Goal: Book appointment/travel/reservation

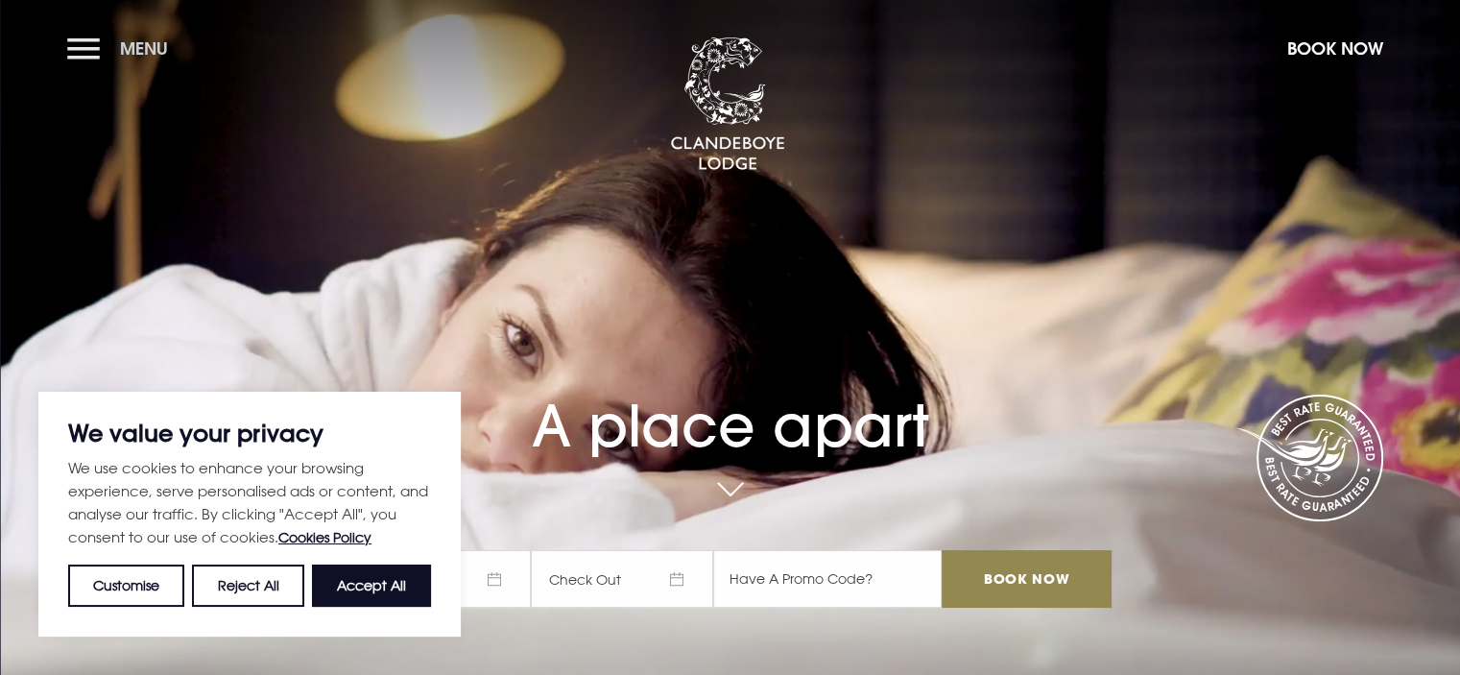
click at [78, 44] on button "Menu" at bounding box center [122, 48] width 110 height 41
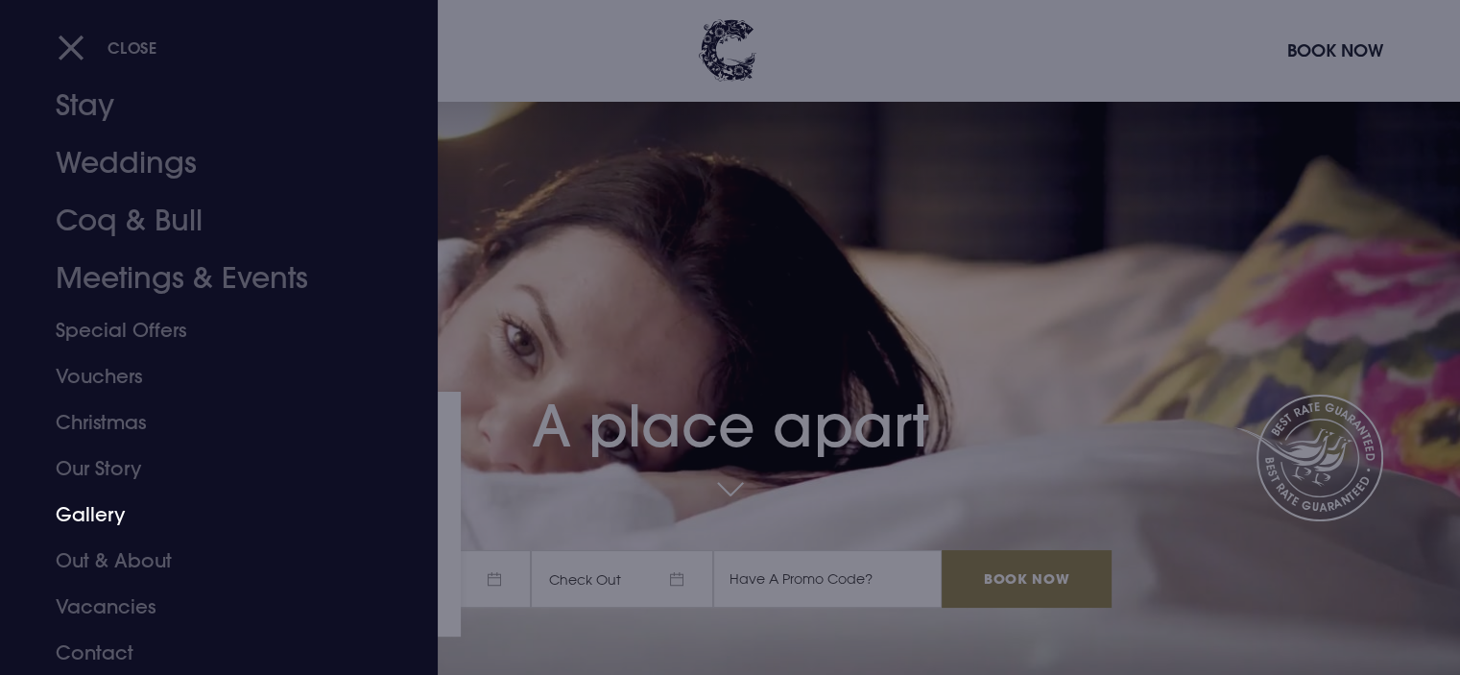
scroll to position [288, 0]
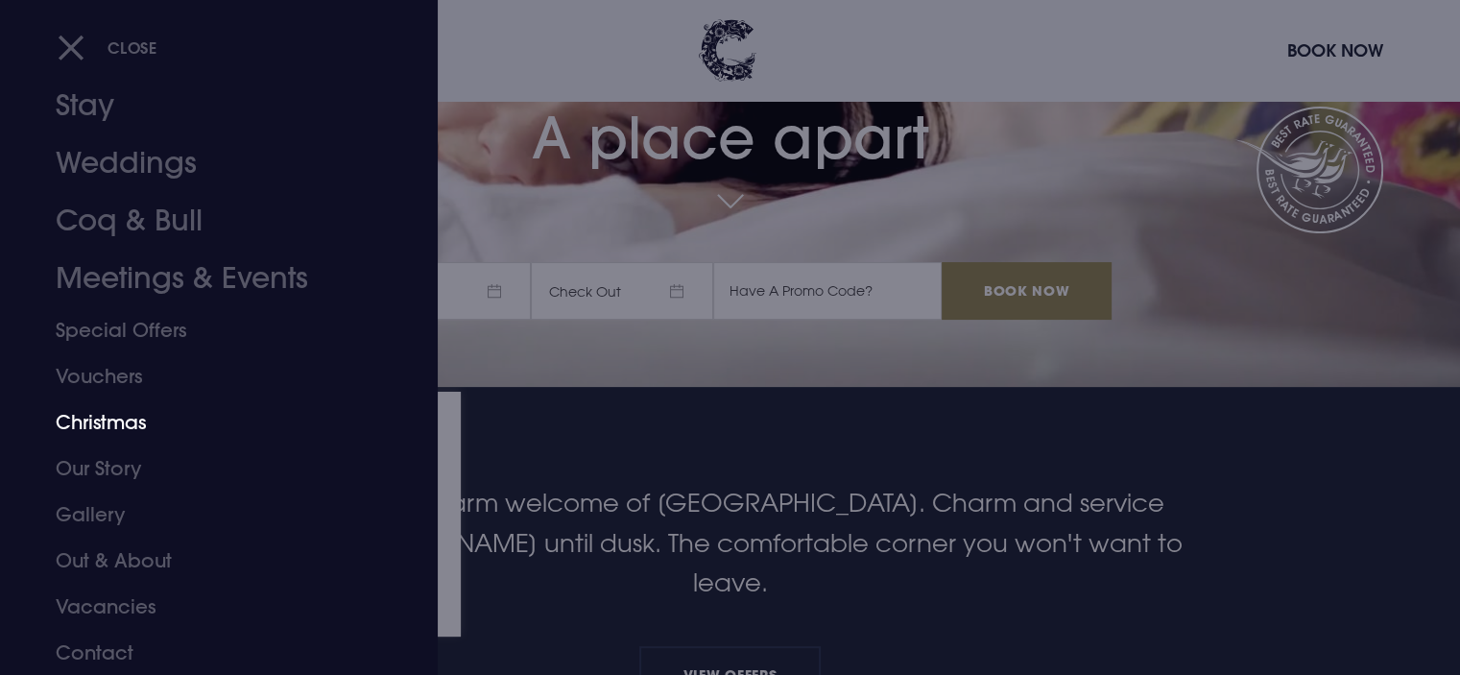
click at [82, 426] on link "Christmas" at bounding box center [207, 422] width 303 height 46
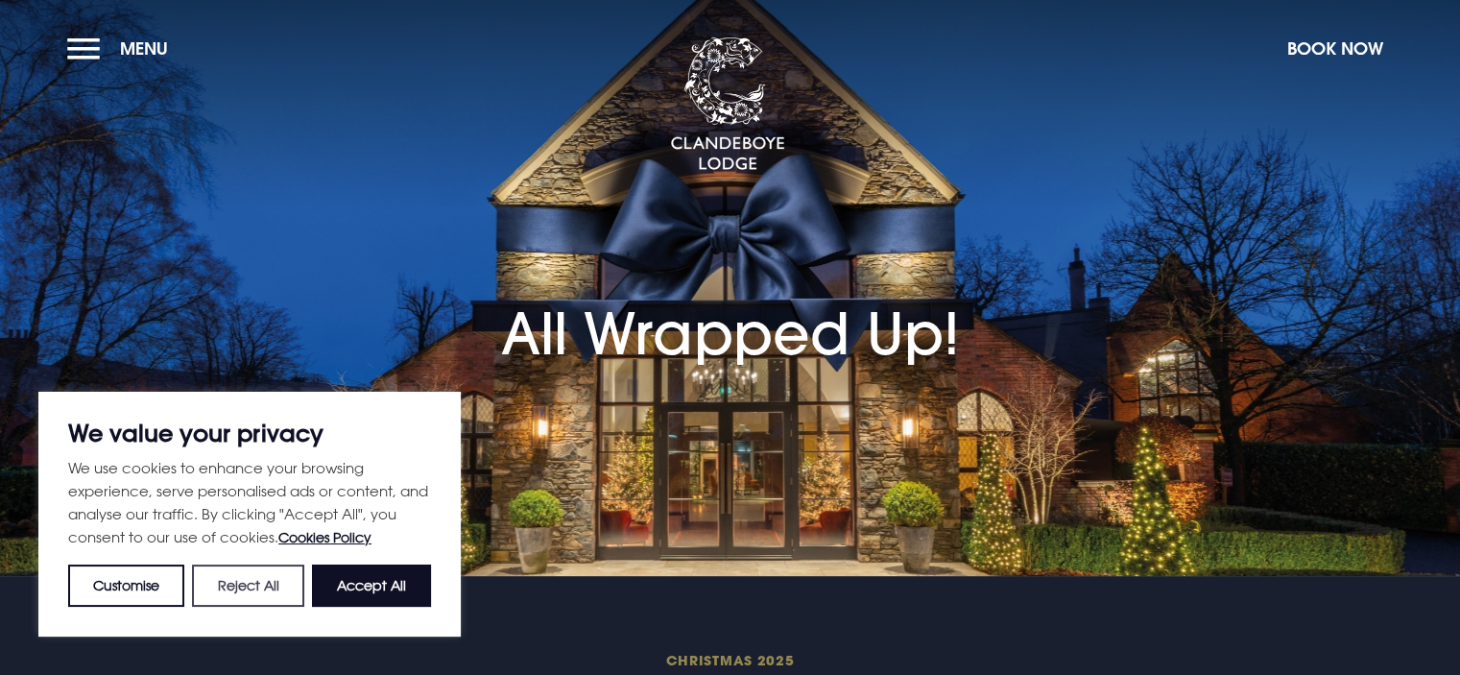
click at [260, 590] on button "Reject All" at bounding box center [247, 585] width 111 height 42
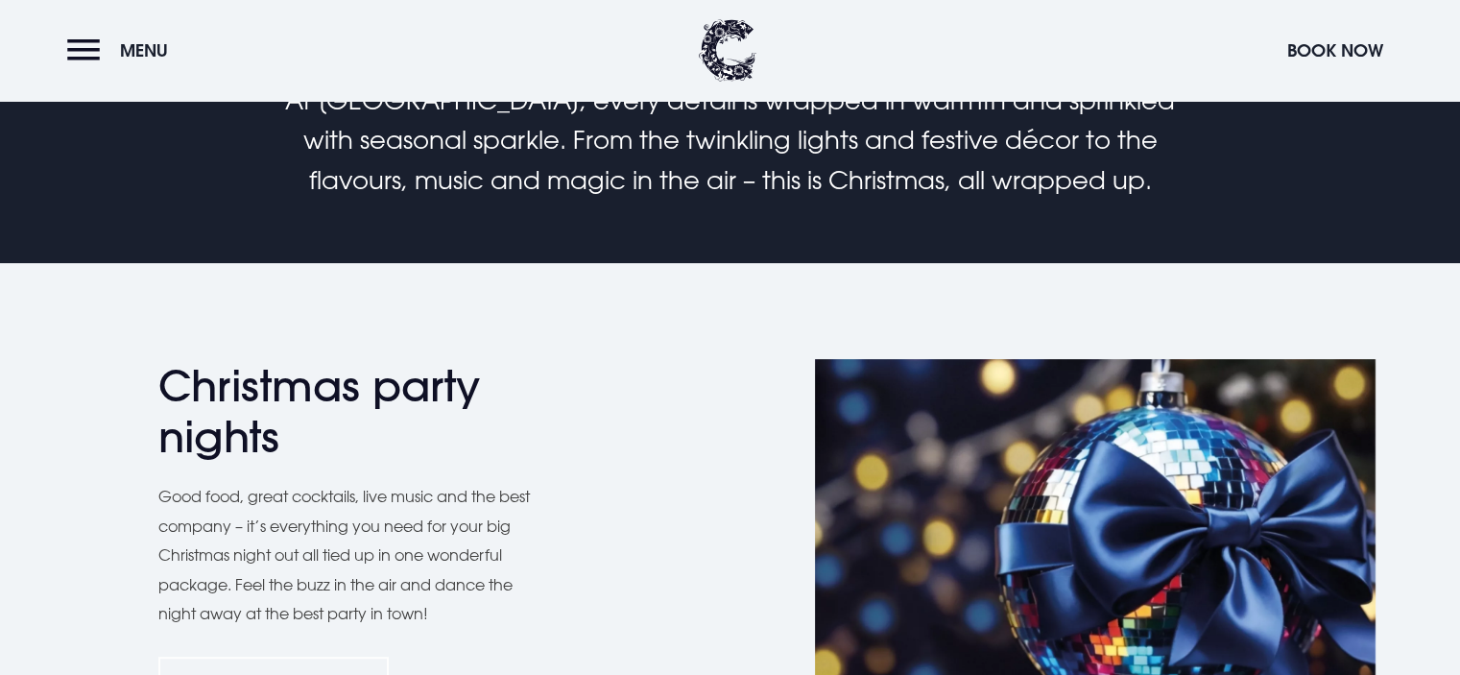
scroll to position [768, 0]
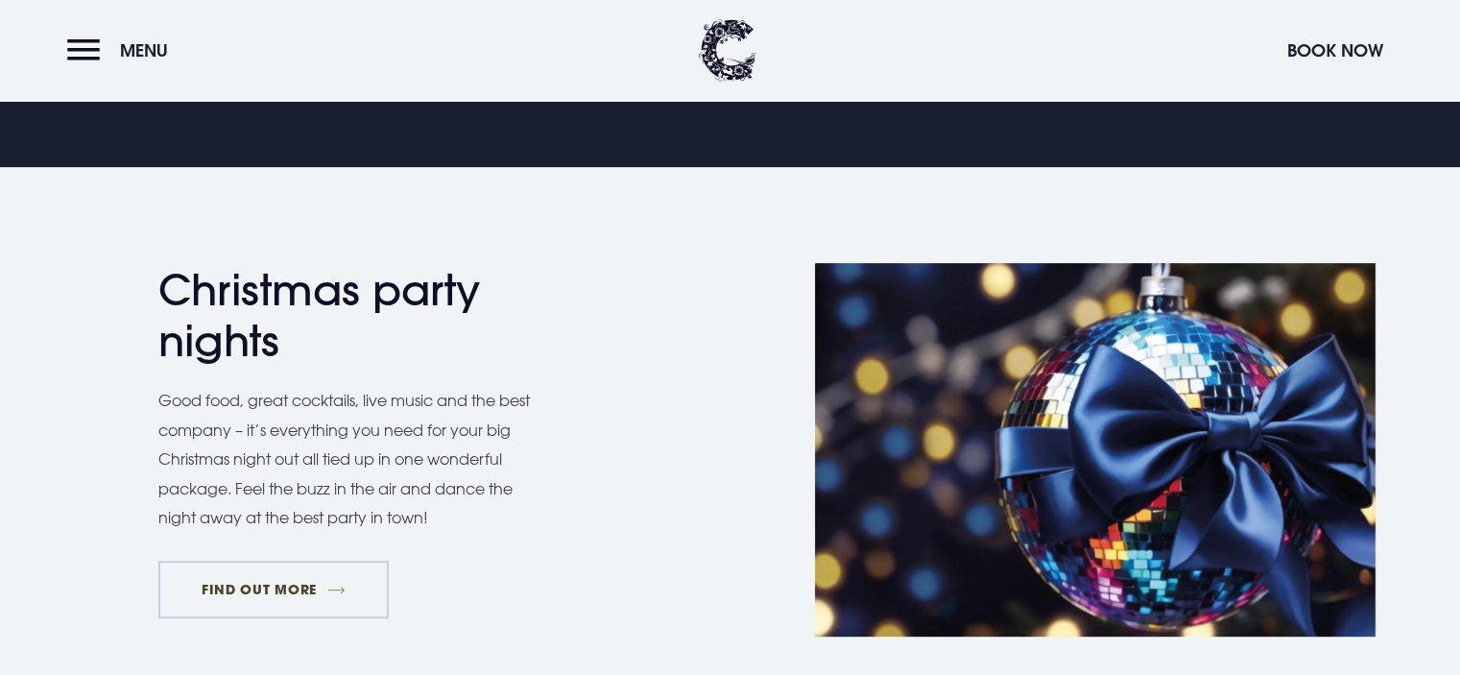
click at [269, 583] on link "FIND OUT MORE" at bounding box center [273, 589] width 231 height 58
